Goal: Task Accomplishment & Management: Complete application form

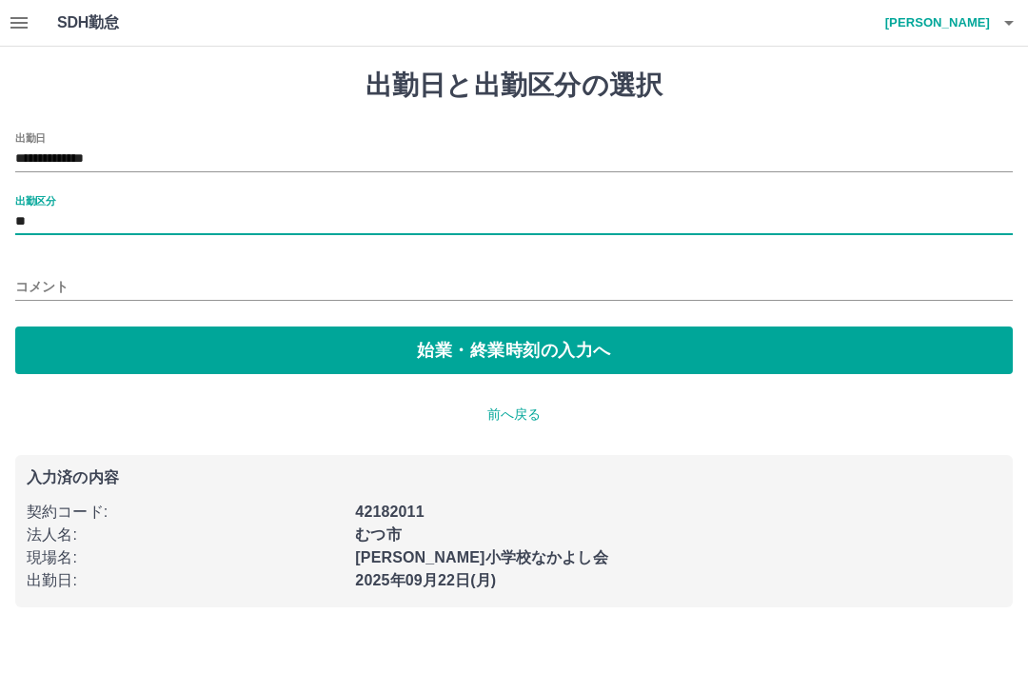
click at [502, 342] on button "始業・終業時刻の入力へ" at bounding box center [514, 351] width 998 height 48
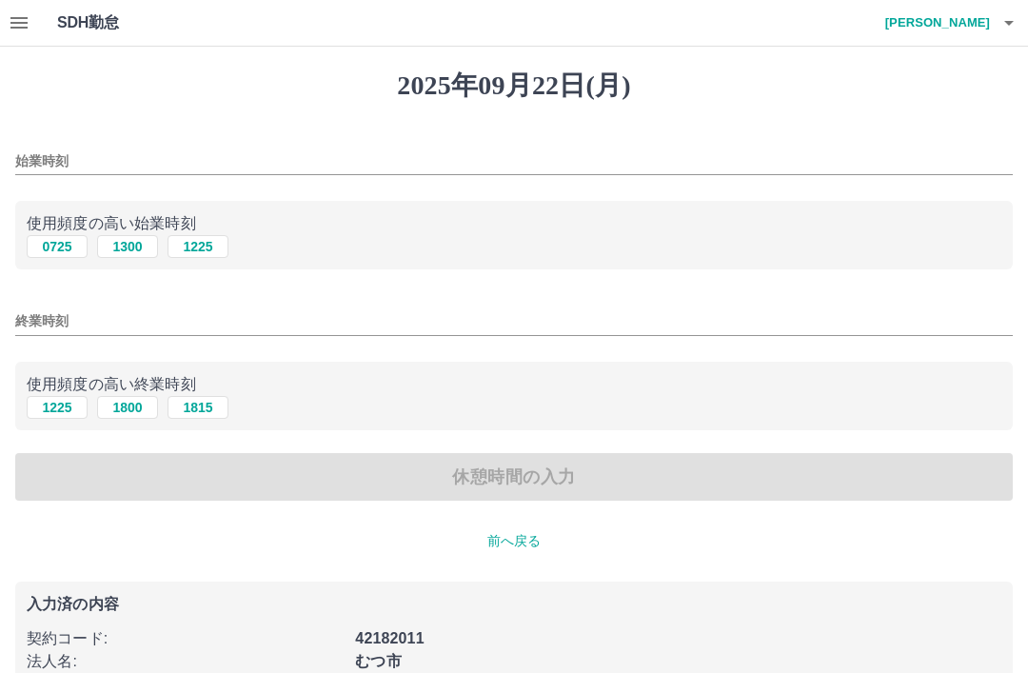
click at [128, 249] on button "1300" at bounding box center [127, 246] width 61 height 23
type input "****"
click at [125, 411] on button "1800" at bounding box center [127, 407] width 61 height 23
type input "****"
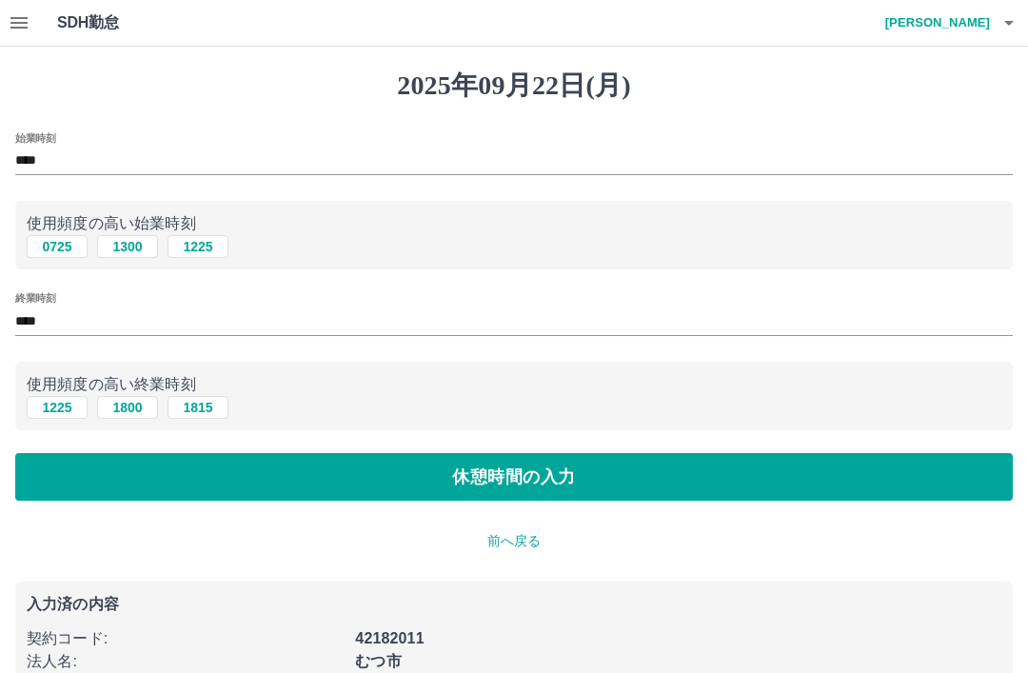
click at [502, 477] on button "休憩時間の入力" at bounding box center [514, 477] width 998 height 48
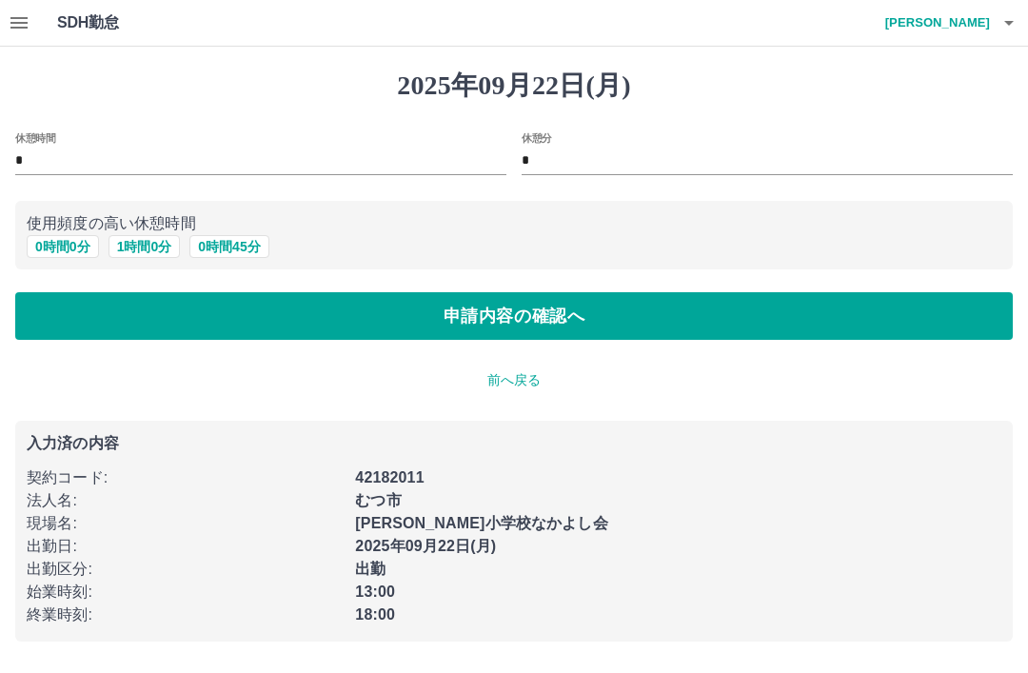
click at [49, 242] on button "0 時間 0 分" at bounding box center [63, 246] width 72 height 23
click at [508, 309] on button "申請内容の確認へ" at bounding box center [514, 316] width 998 height 48
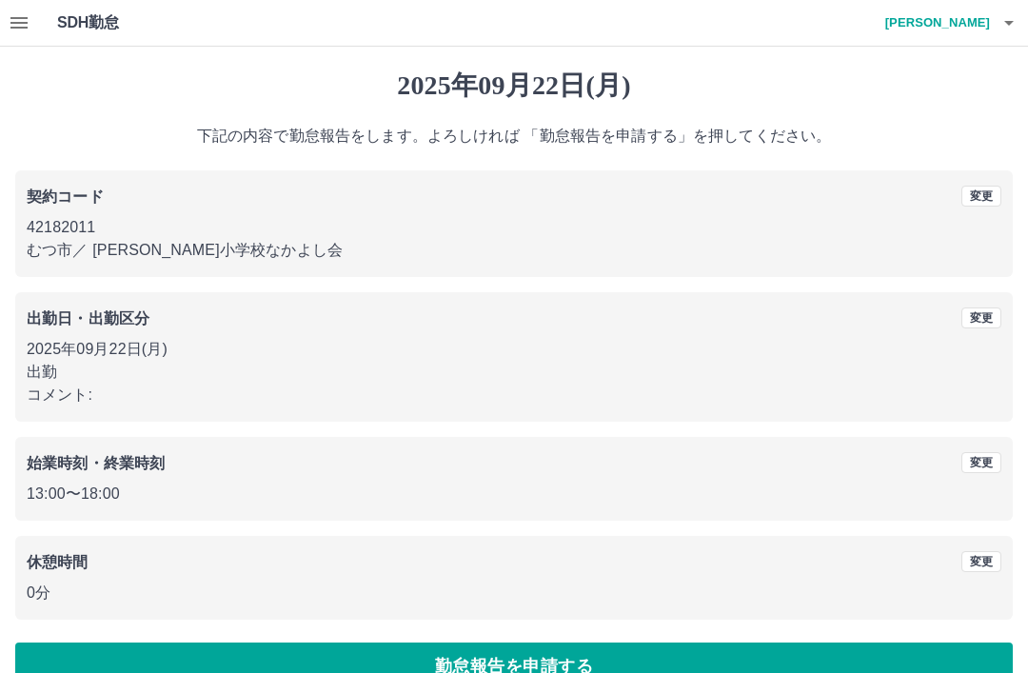
scroll to position [39, 0]
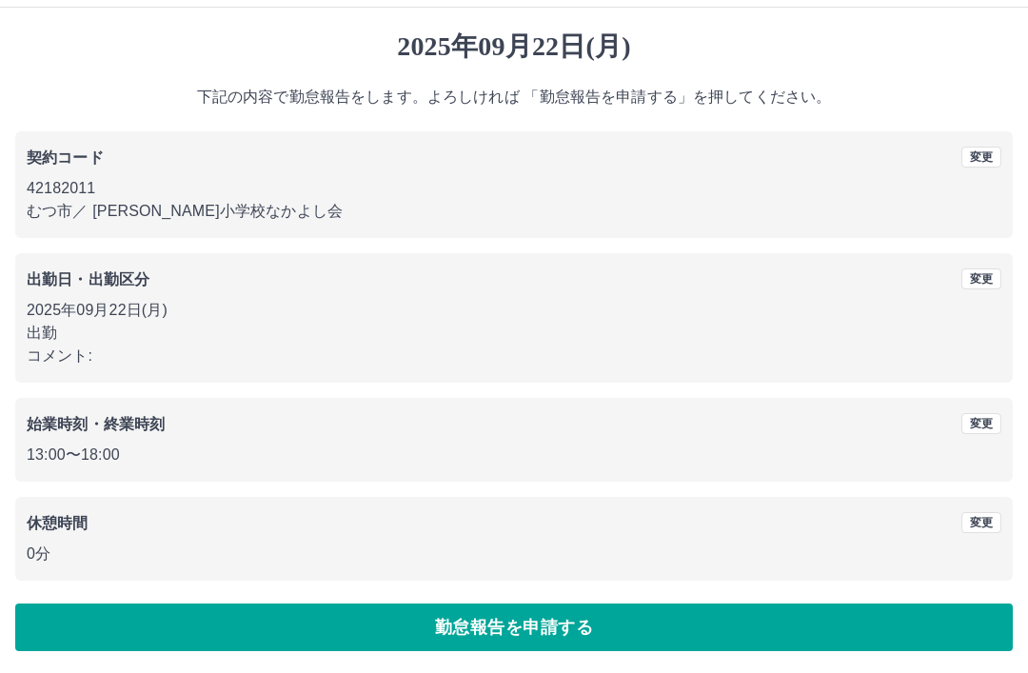
click at [528, 622] on button "勤怠報告を申請する" at bounding box center [514, 628] width 998 height 48
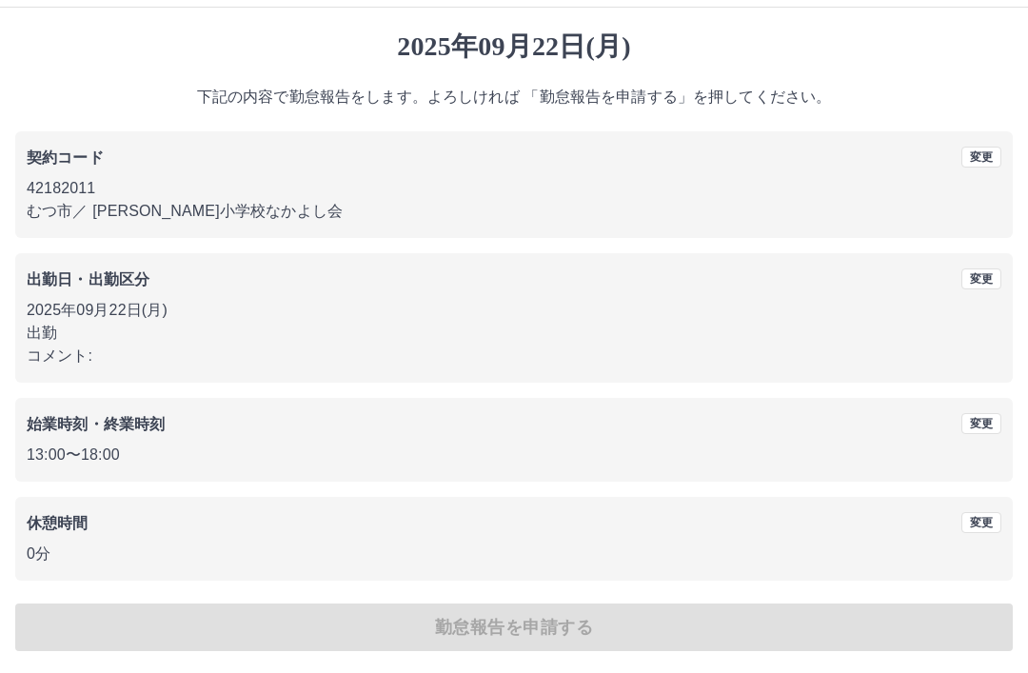
scroll to position [0, 0]
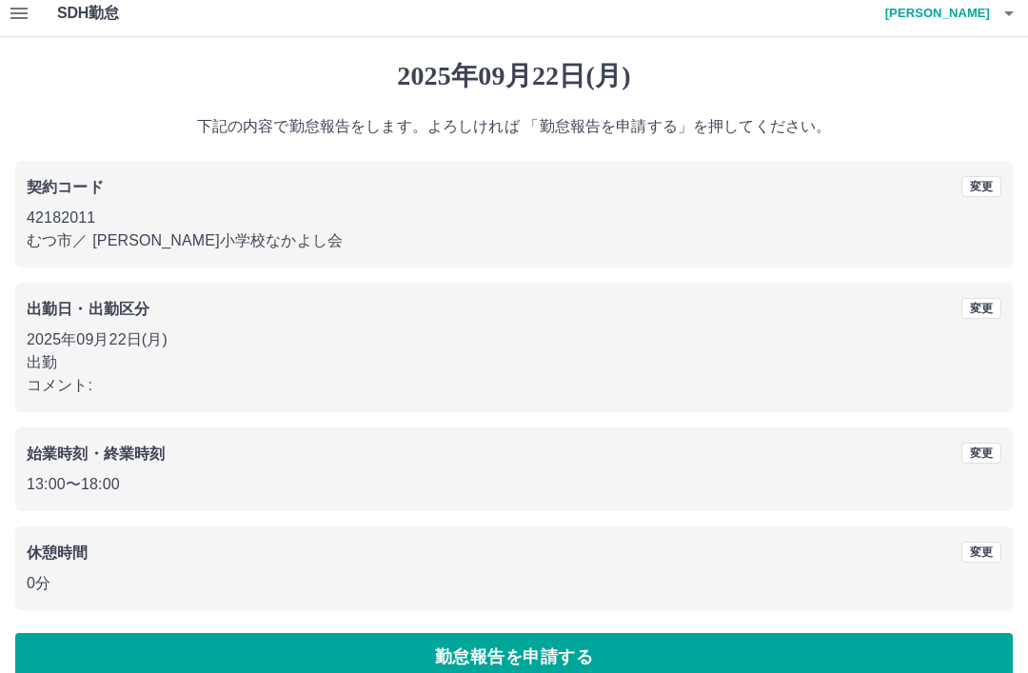
scroll to position [39, 0]
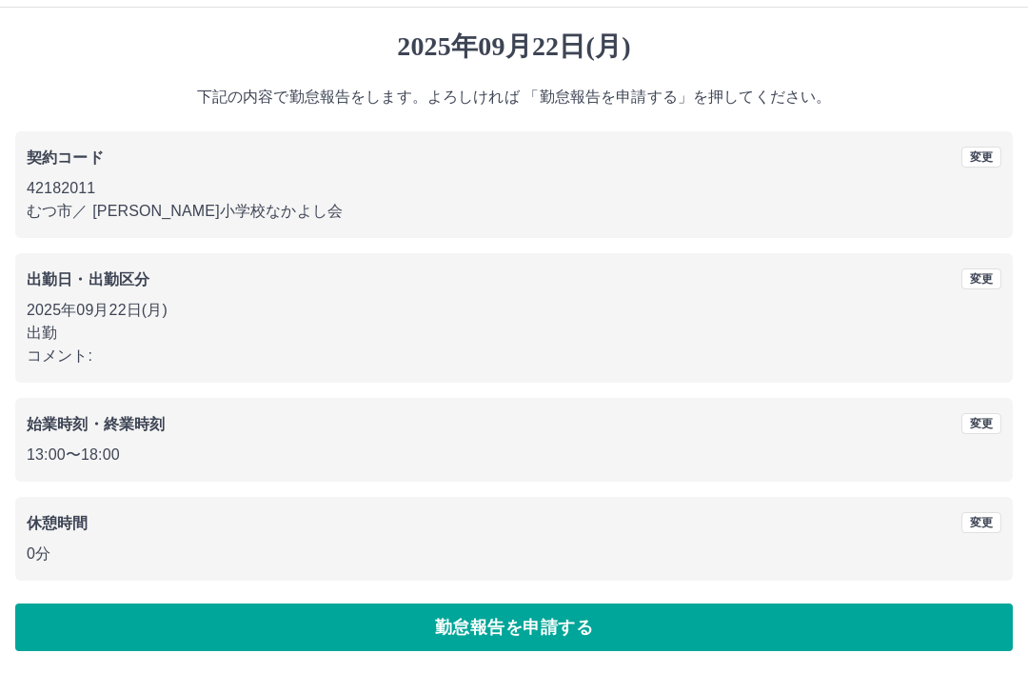
click at [517, 625] on button "勤怠報告を申請する" at bounding box center [514, 628] width 998 height 48
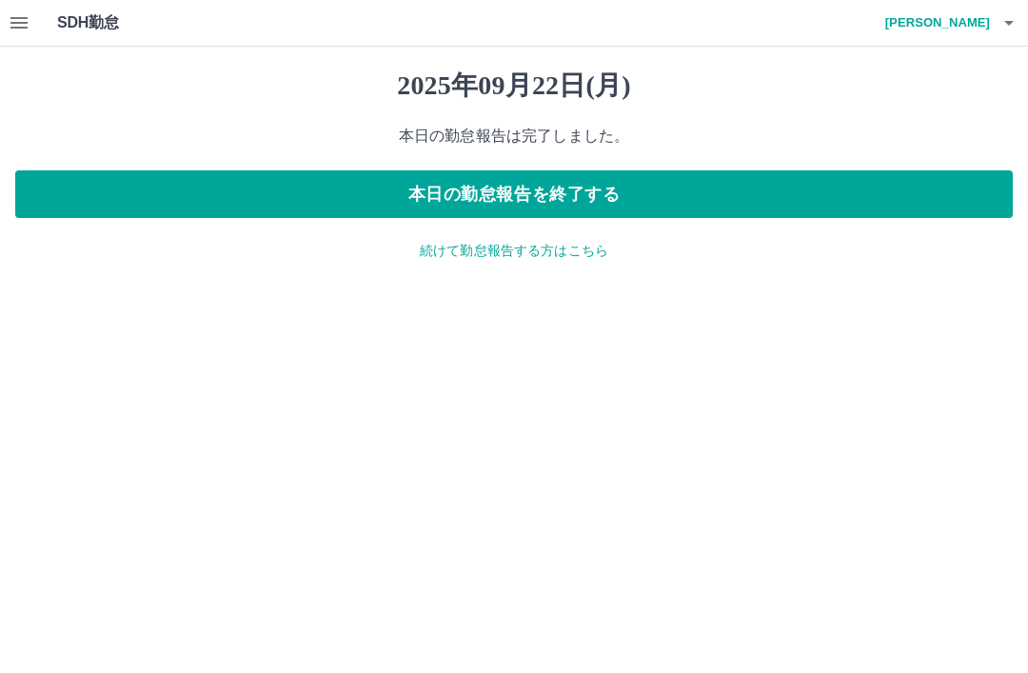
click at [529, 187] on button "本日の勤怠報告を終了する" at bounding box center [514, 194] width 998 height 48
